Goal: Task Accomplishment & Management: Manage account settings

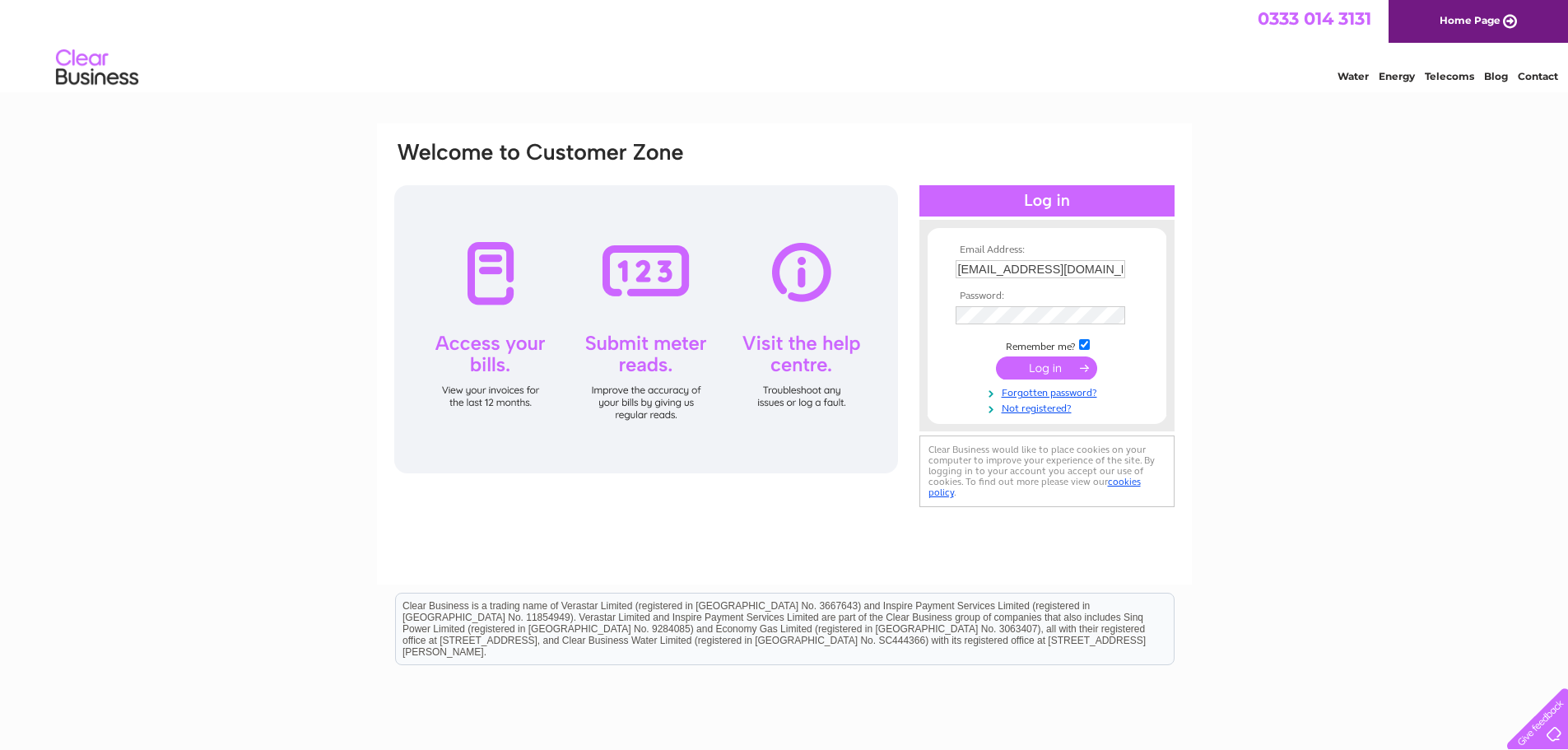
click at [1066, 365] on input "submit" at bounding box center [1046, 368] width 101 height 23
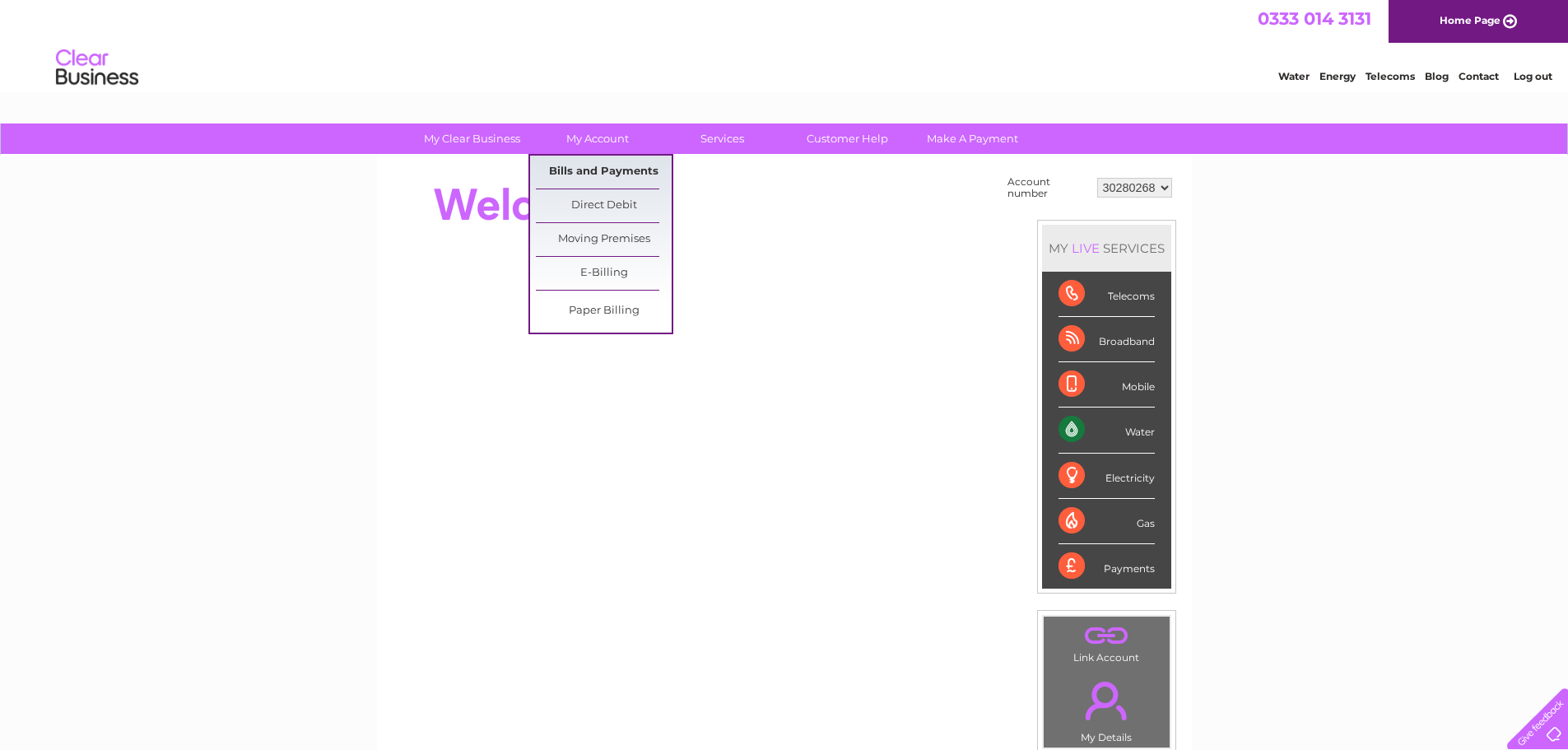
click at [607, 163] on link "Bills and Payments" at bounding box center [603, 172] width 136 height 33
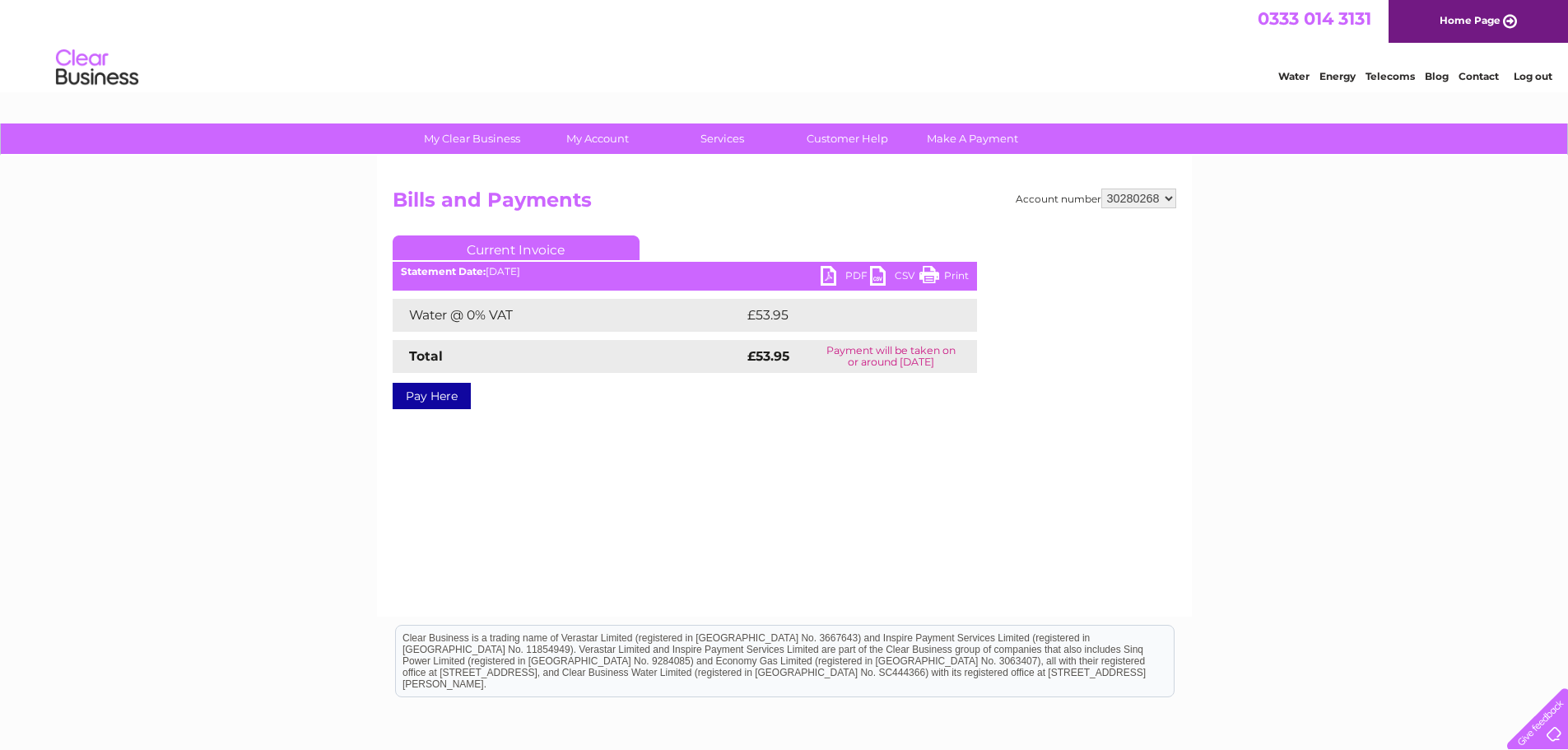
click at [849, 274] on link "PDF" at bounding box center [845, 278] width 49 height 24
